Goal: Transaction & Acquisition: Purchase product/service

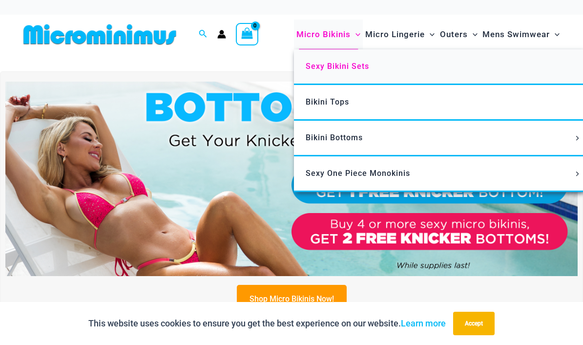
click at [320, 62] on span "Sexy Bikini Sets" at bounding box center [338, 66] width 64 height 9
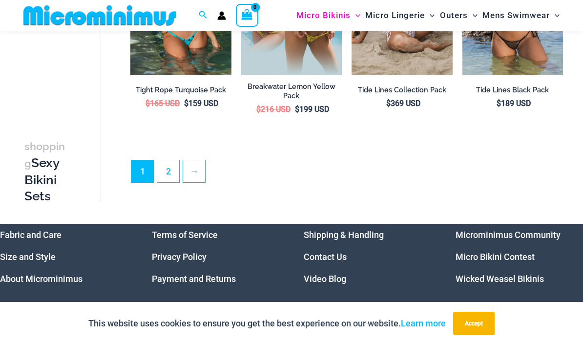
scroll to position [1761, 0]
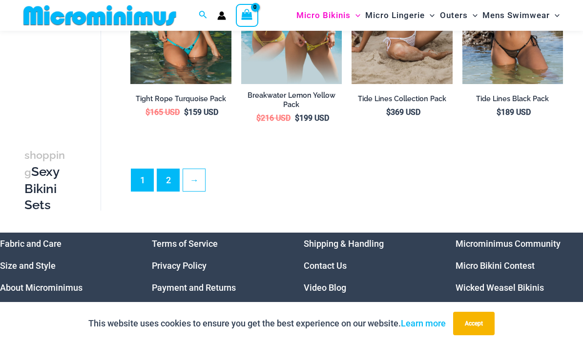
click at [172, 169] on link "2" at bounding box center [168, 180] width 22 height 22
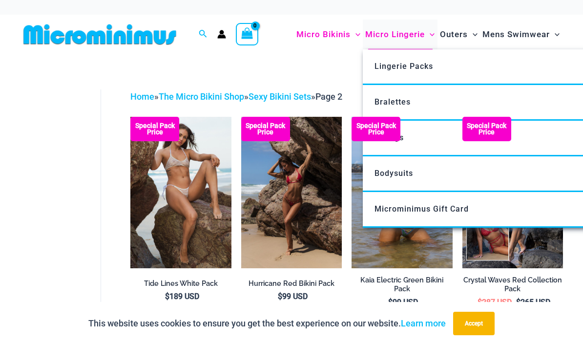
click at [419, 36] on span "Micro Lingerie" at bounding box center [395, 34] width 60 height 25
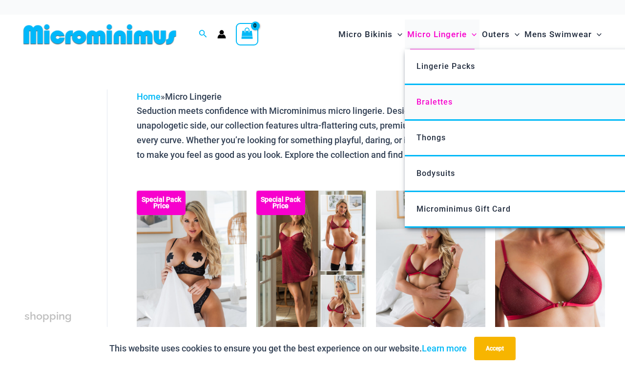
click at [448, 99] on span "Bralettes" at bounding box center [435, 101] width 36 height 9
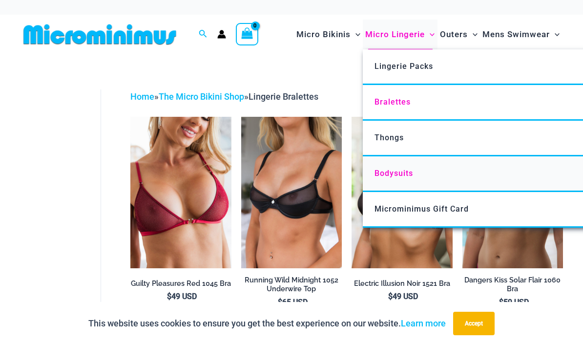
click at [382, 173] on span "Bodysuits" at bounding box center [394, 173] width 39 height 9
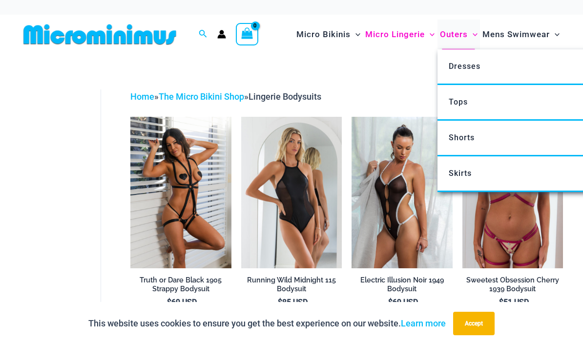
click at [457, 34] on span "Outers" at bounding box center [454, 34] width 28 height 25
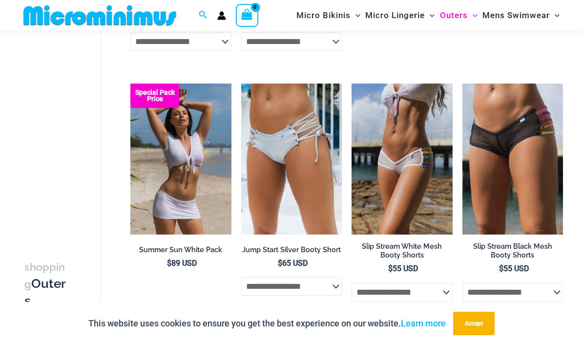
scroll to position [1762, 0]
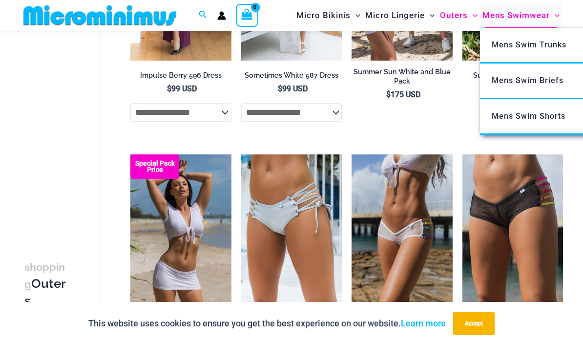
click at [521, 13] on span "Mens Swimwear" at bounding box center [516, 15] width 67 height 25
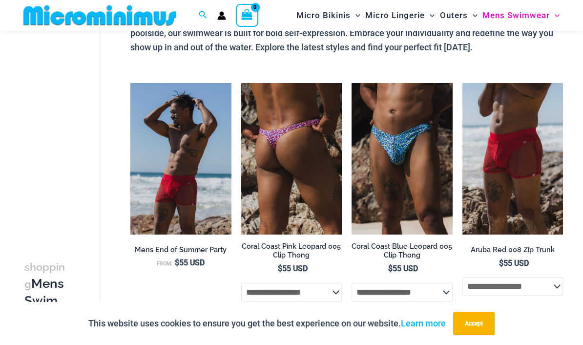
scroll to position [111, 0]
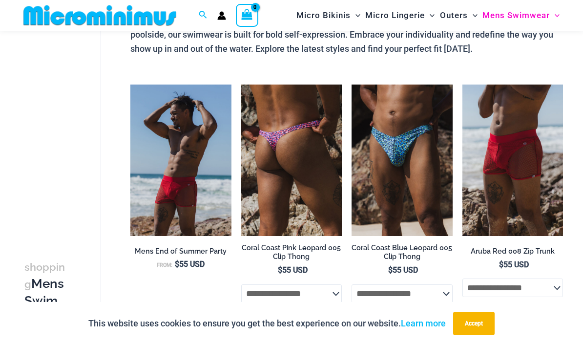
click at [305, 193] on img at bounding box center [291, 160] width 101 height 151
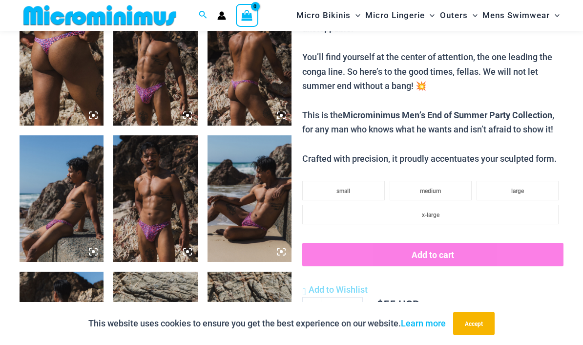
scroll to position [462, 0]
